Goal: Information Seeking & Learning: Learn about a topic

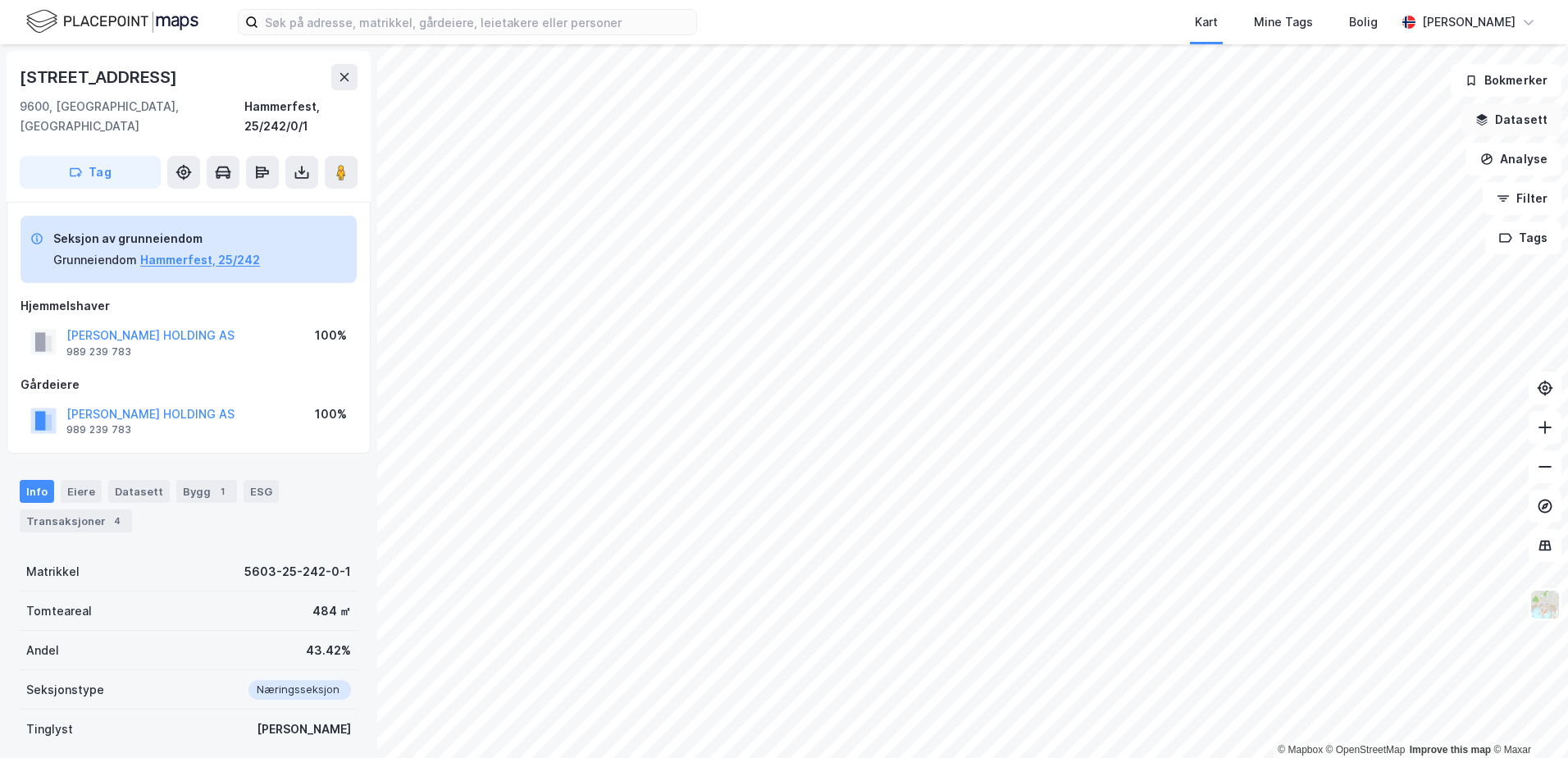
click at [1483, 121] on icon "button" at bounding box center [1482, 120] width 13 height 13
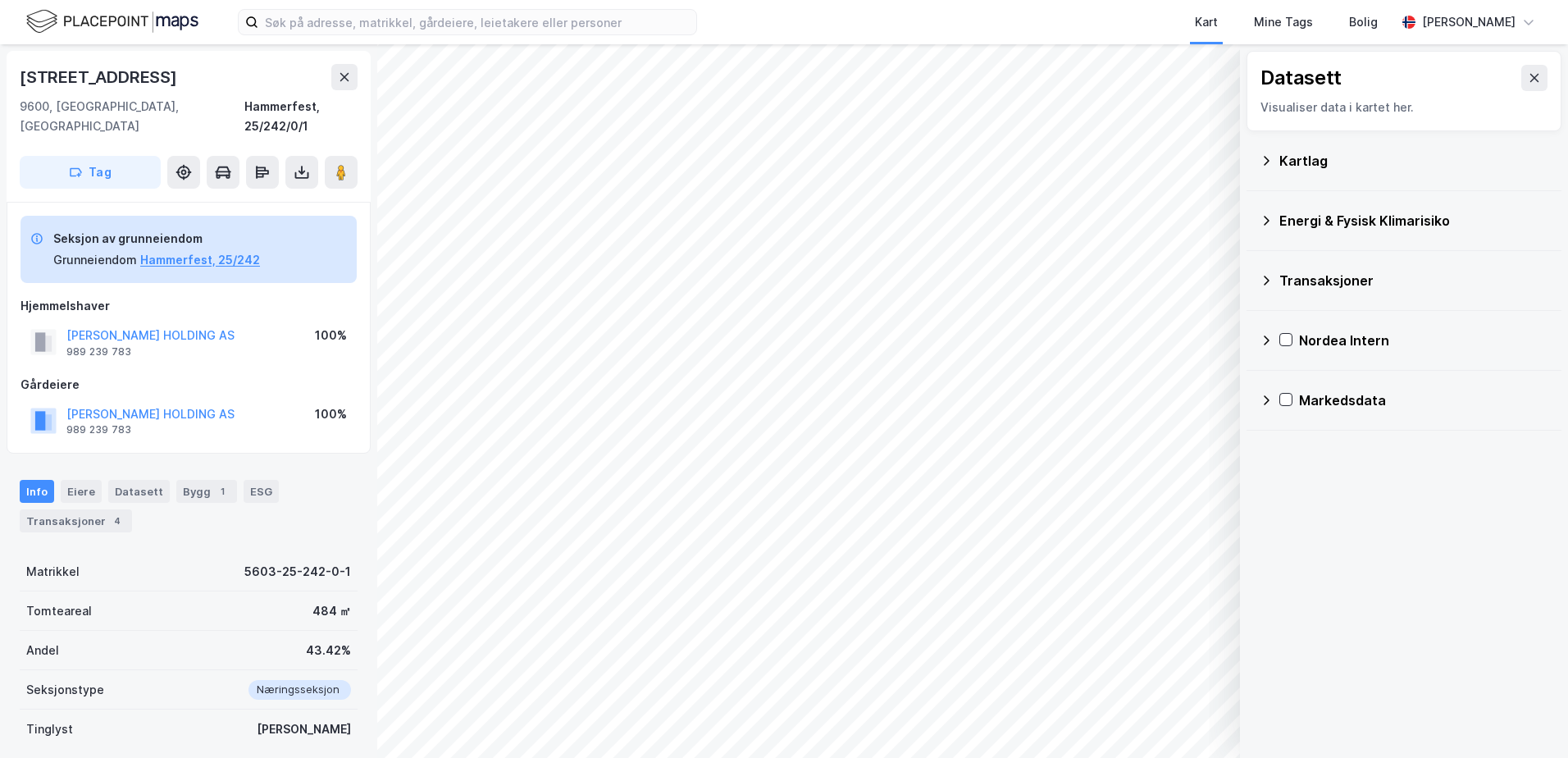
click at [1299, 156] on div "Kartlag" at bounding box center [1414, 161] width 269 height 20
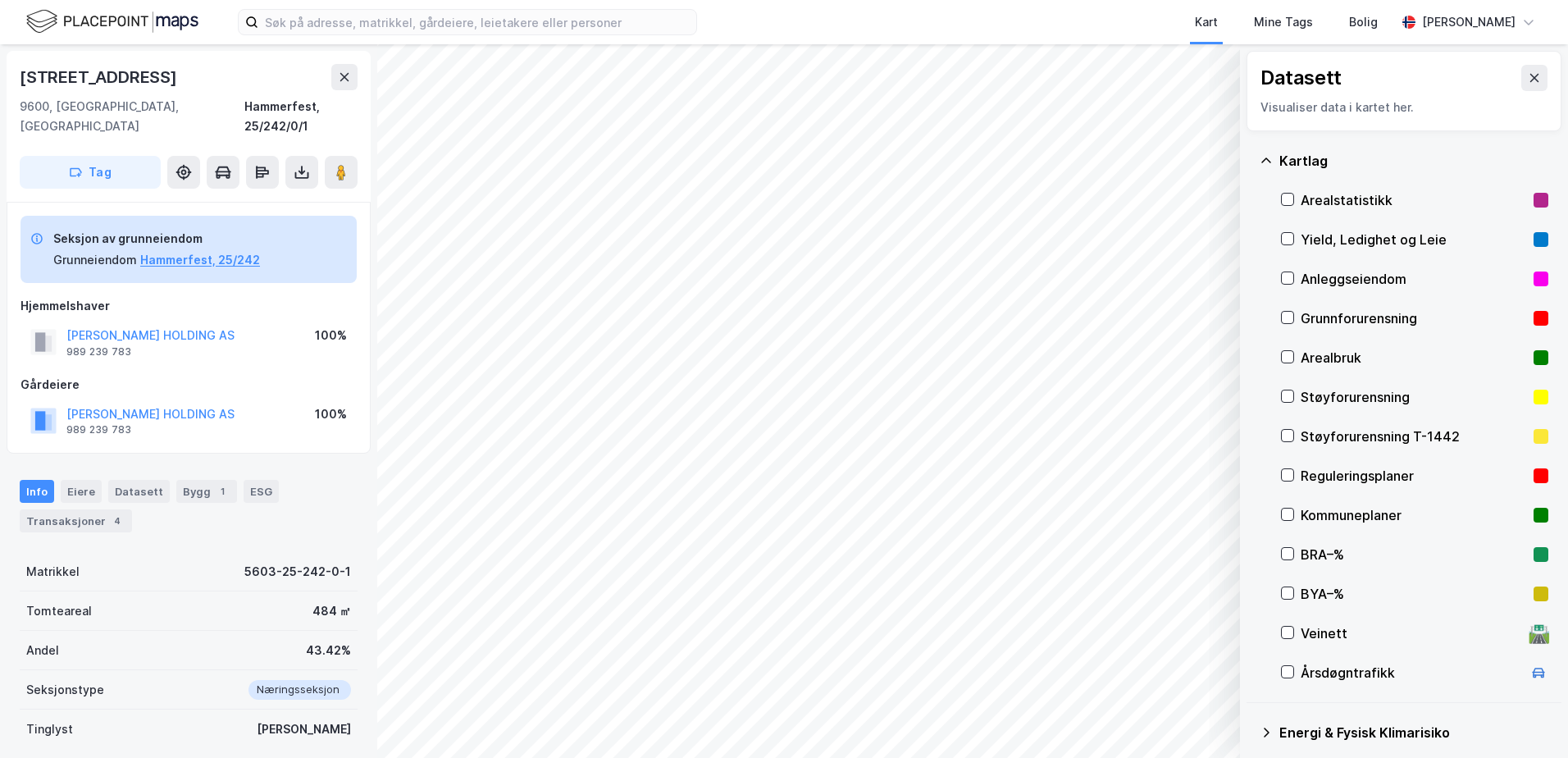
click at [1321, 320] on div "Grunnforurensning" at bounding box center [1414, 318] width 226 height 20
click at [1309, 312] on div "Grunnforurensning" at bounding box center [1414, 318] width 226 height 20
click at [1261, 152] on div "Kartlag" at bounding box center [1404, 161] width 288 height 39
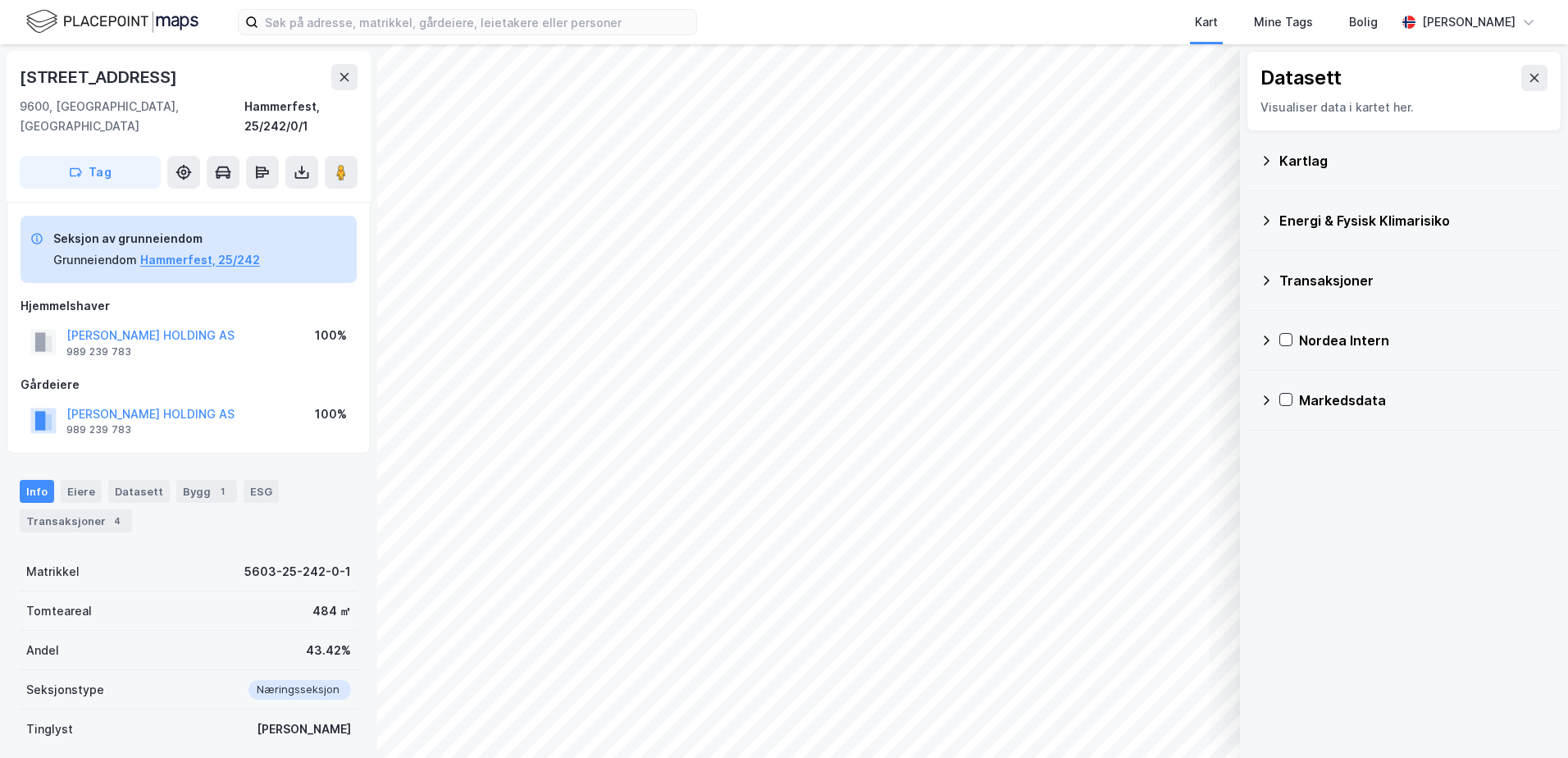
click at [1293, 220] on div "Energi & Fysisk Klimarisiko" at bounding box center [1414, 220] width 269 height 20
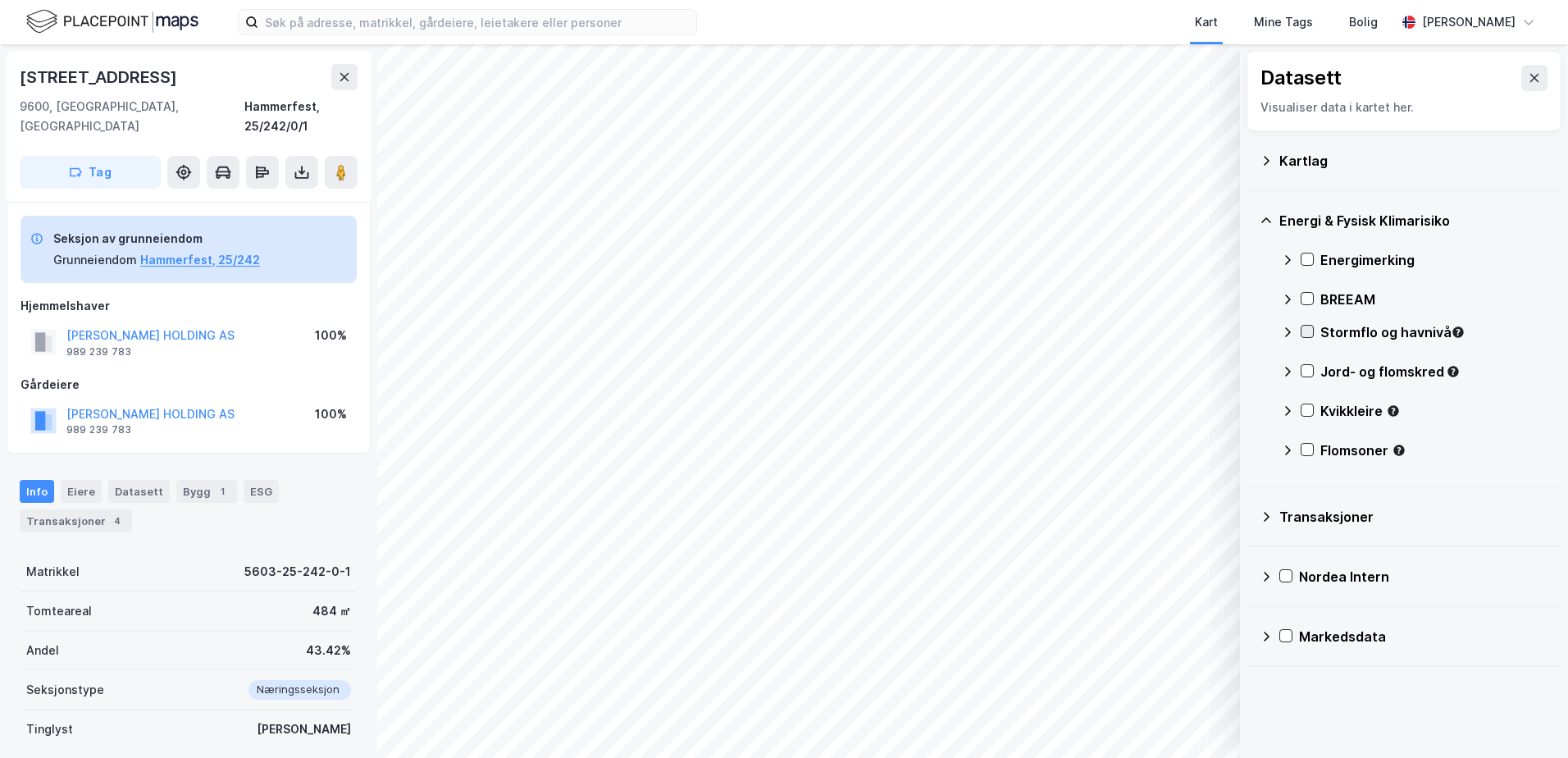
click at [1307, 332] on icon at bounding box center [1307, 331] width 12 height 12
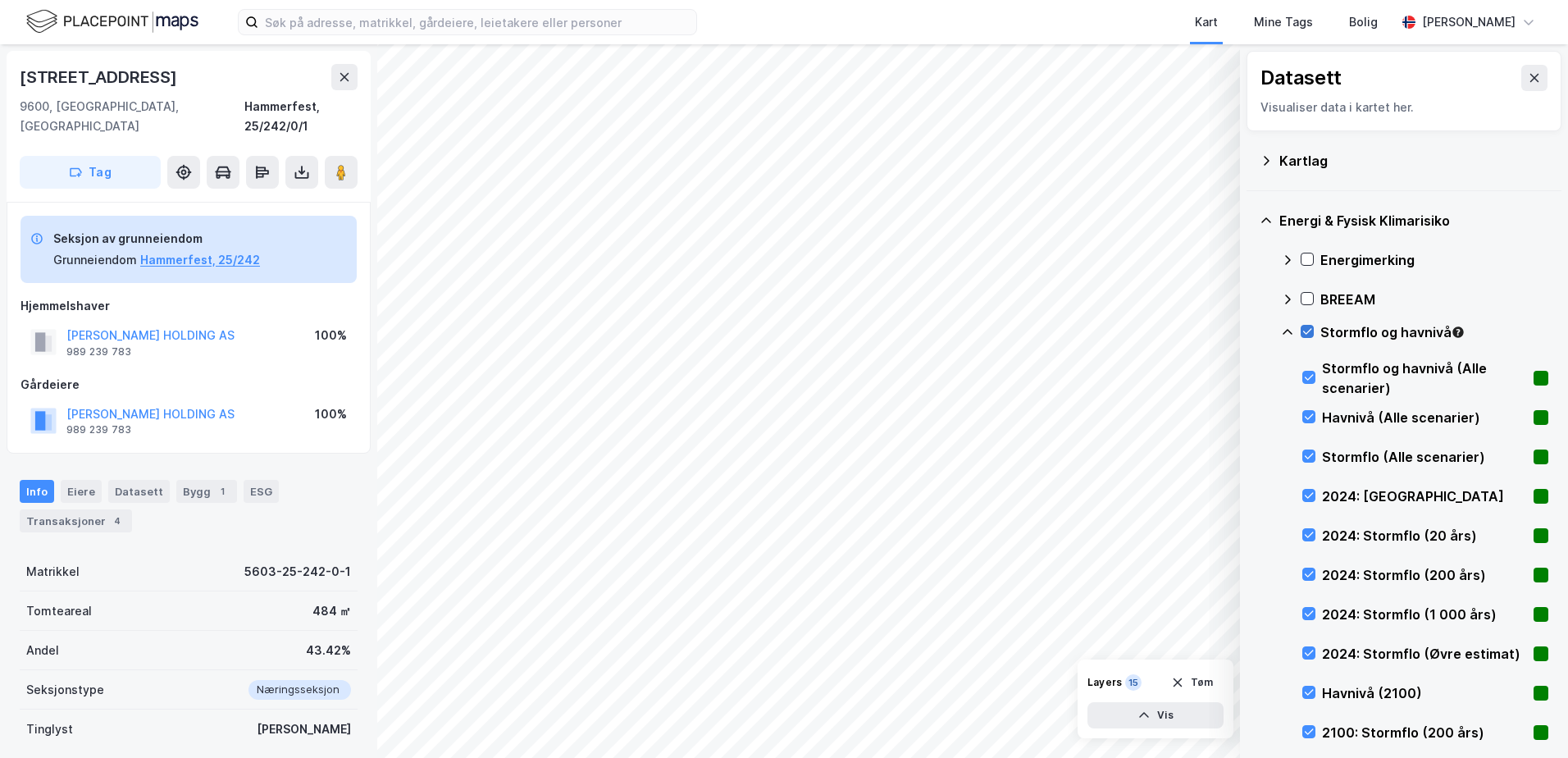
click at [1307, 332] on icon at bounding box center [1307, 331] width 12 height 12
click at [1288, 334] on icon at bounding box center [1288, 332] width 13 height 13
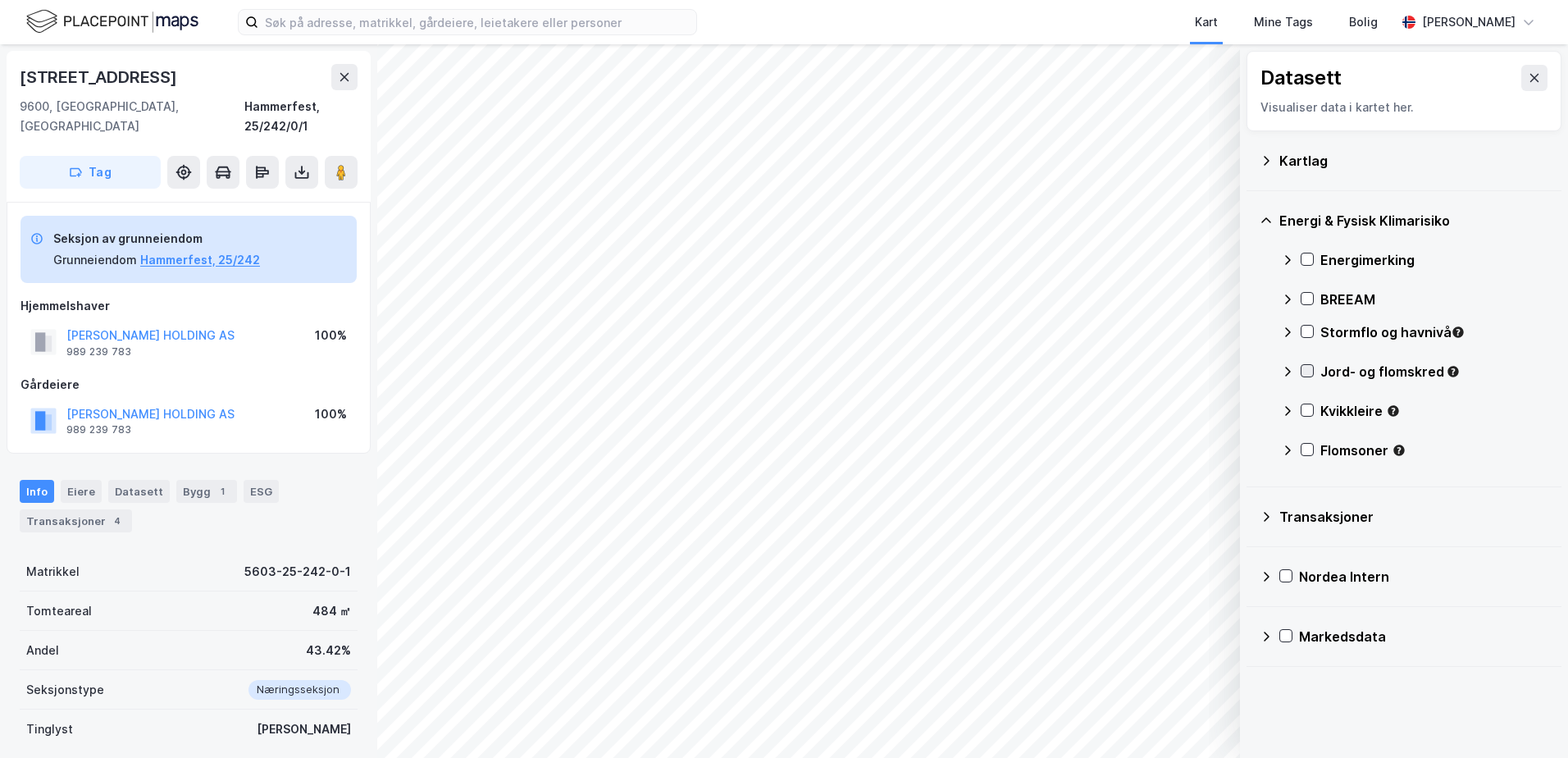
click at [1307, 367] on icon at bounding box center [1307, 371] width 12 height 12
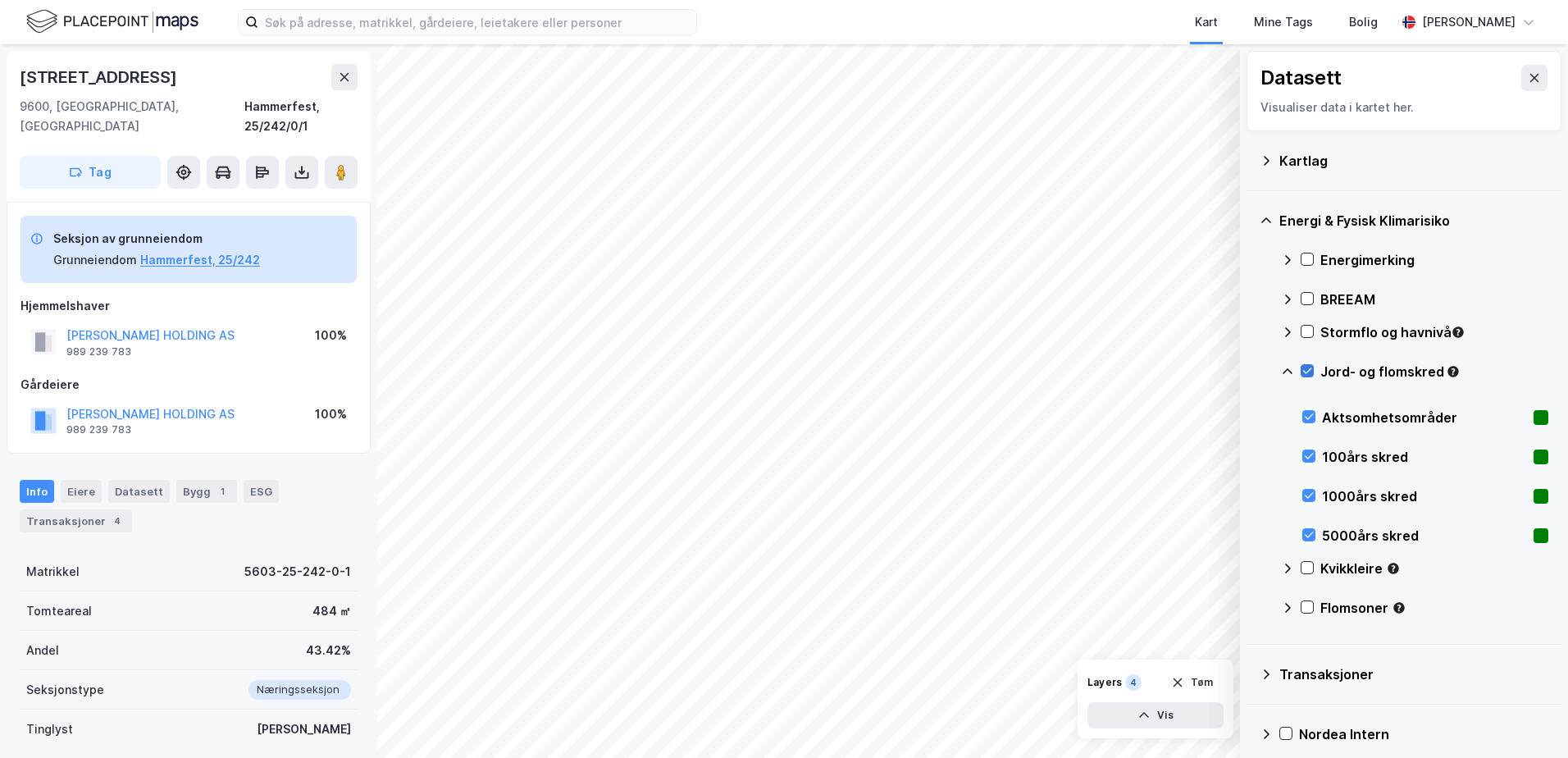
click at [1307, 367] on icon at bounding box center [1307, 371] width 12 height 12
click at [1289, 370] on icon at bounding box center [1288, 371] width 10 height 6
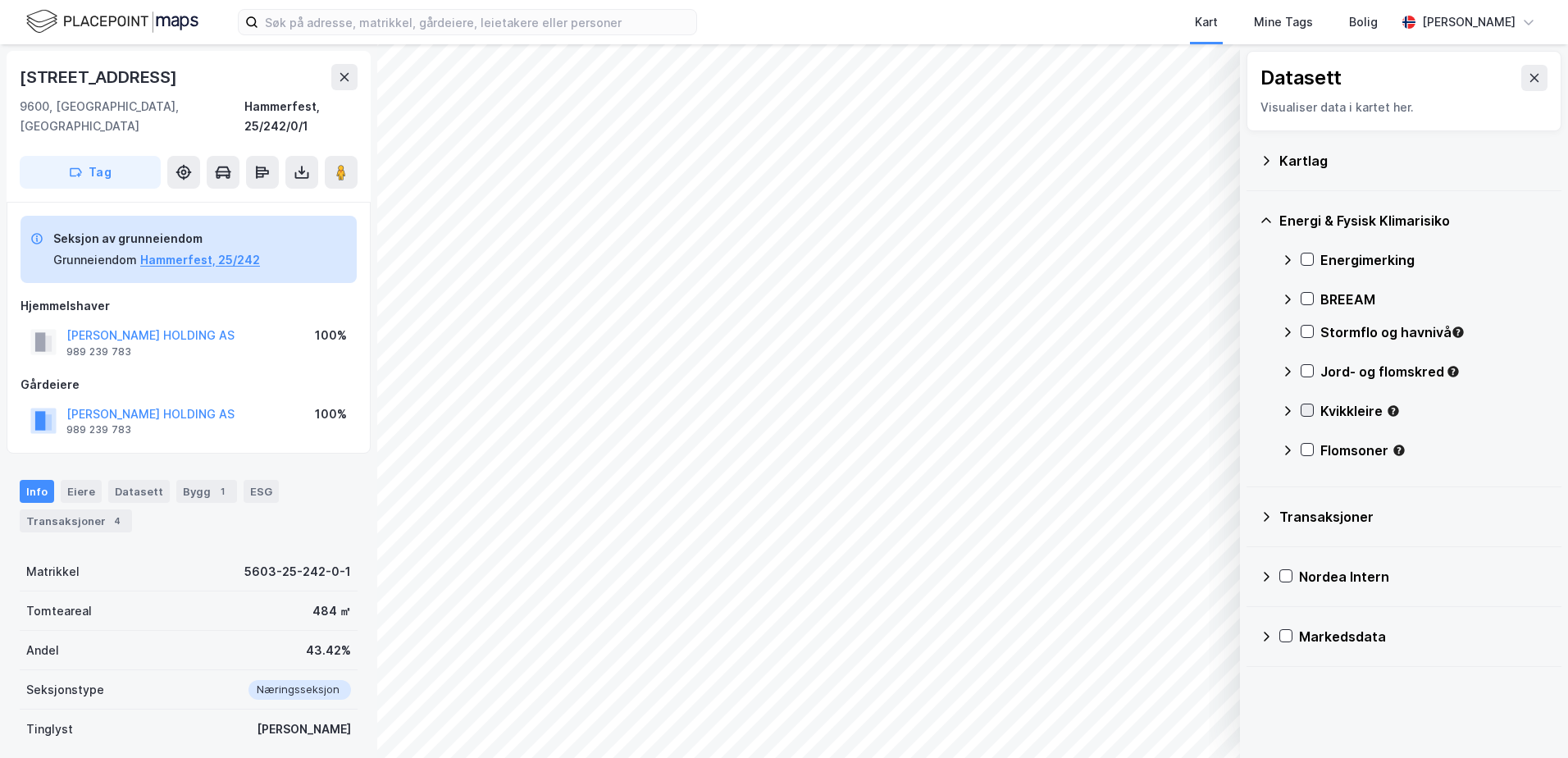
click at [1305, 408] on icon at bounding box center [1307, 410] width 12 height 12
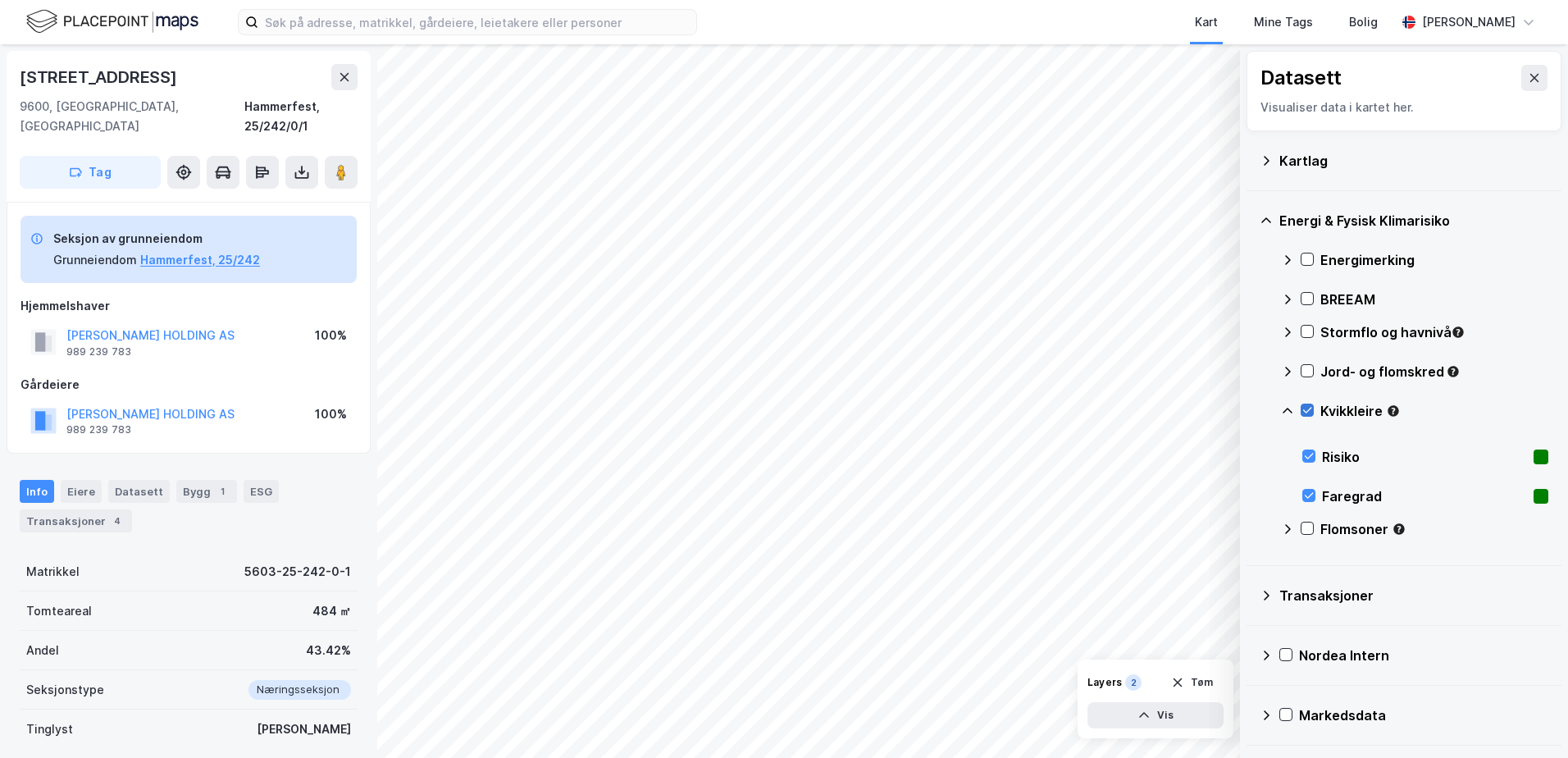
click at [1305, 408] on icon at bounding box center [1307, 410] width 12 height 12
click at [1288, 411] on icon at bounding box center [1288, 411] width 13 height 13
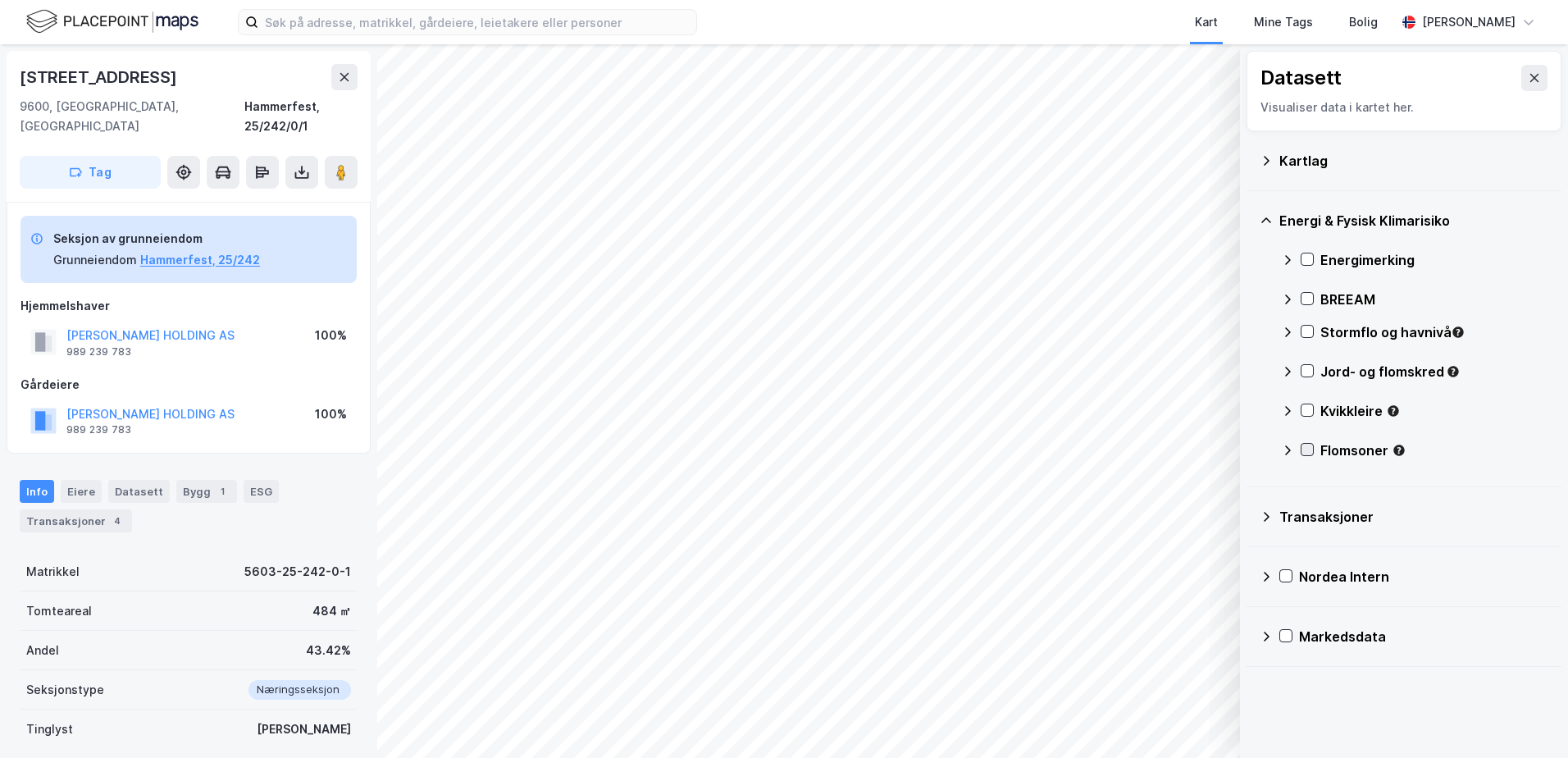
click at [1307, 450] on icon at bounding box center [1307, 450] width 12 height 12
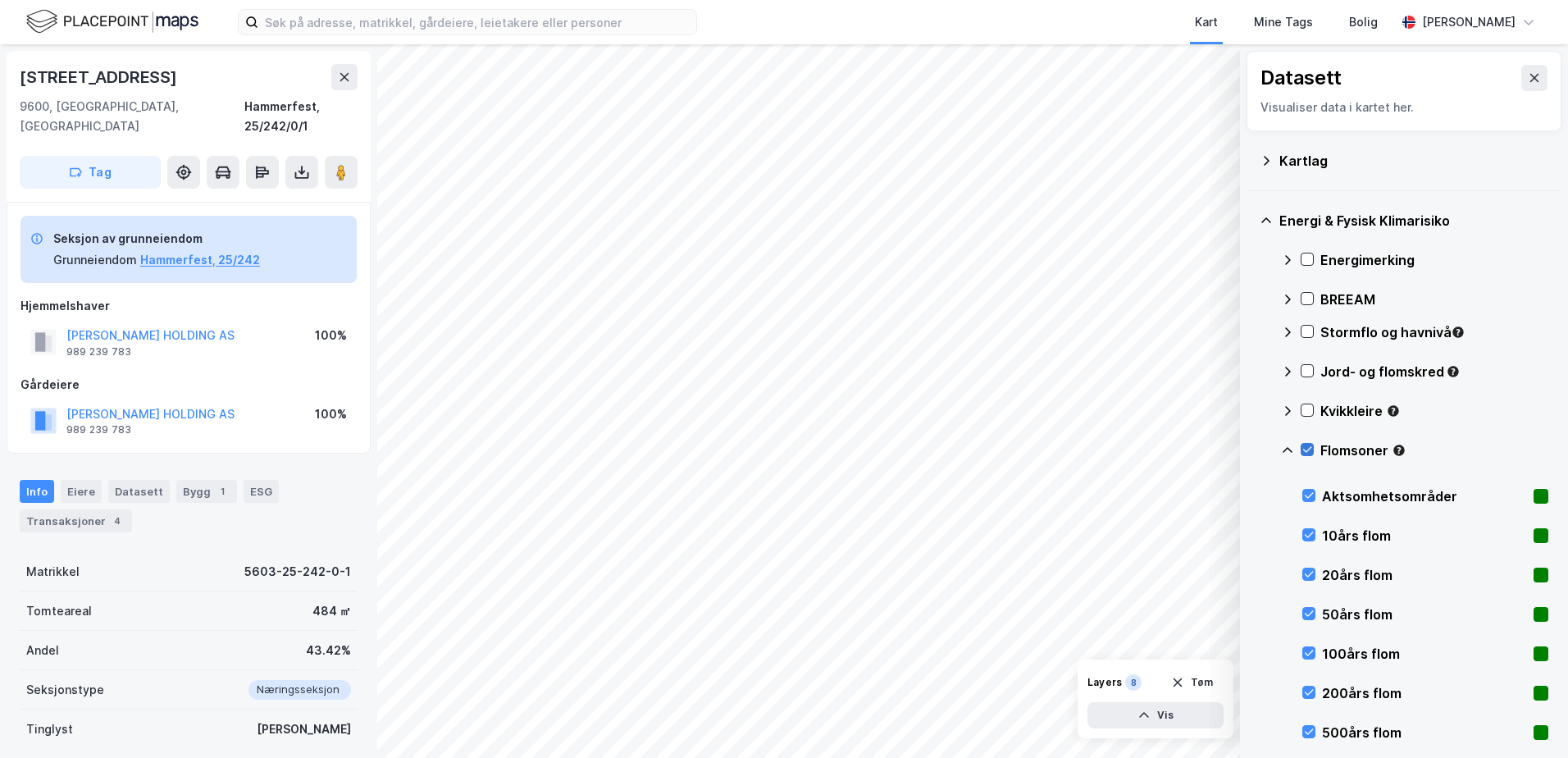
click at [1307, 450] on icon at bounding box center [1307, 450] width 12 height 12
